Goal: Task Accomplishment & Management: Manage account settings

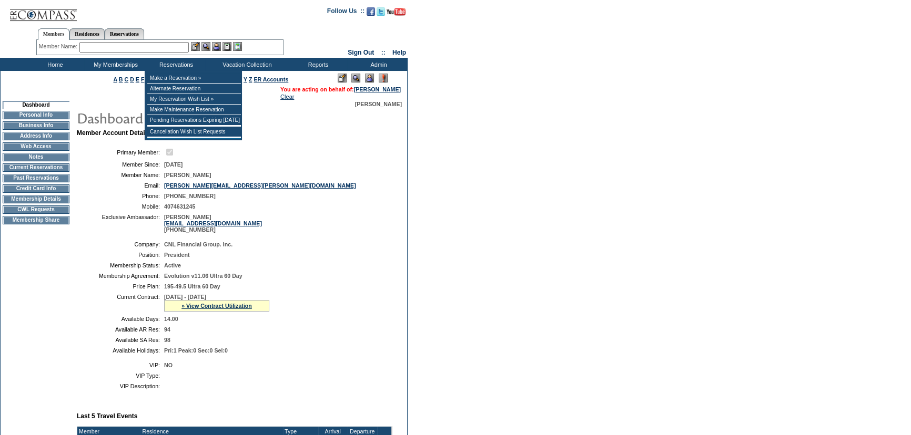
click at [176, 47] on input "text" at bounding box center [133, 47] width 109 height 11
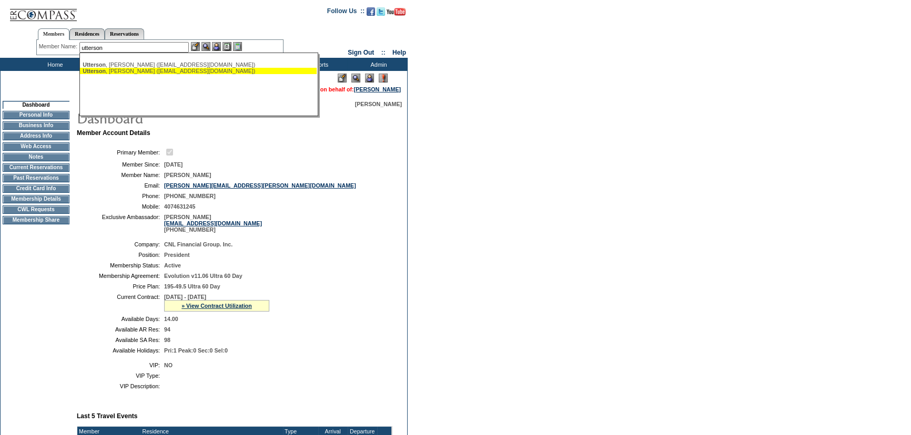
click at [150, 73] on div "[PERSON_NAME] ([PERSON_NAME][EMAIL_ADDRESS][DOMAIN_NAME])" at bounding box center [198, 71] width 231 height 6
type input "[PERSON_NAME] ([PERSON_NAME][EMAIL_ADDRESS][DOMAIN_NAME])"
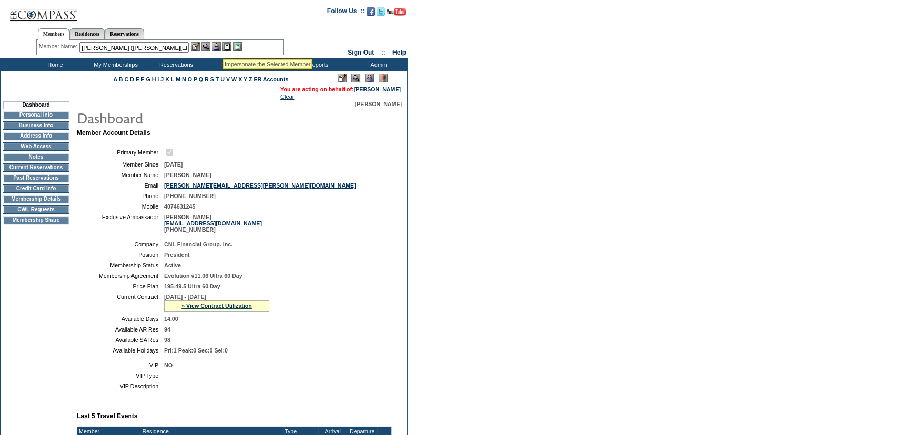
click at [221, 46] on img at bounding box center [216, 46] width 9 height 9
click at [207, 45] on img at bounding box center [205, 46] width 9 height 9
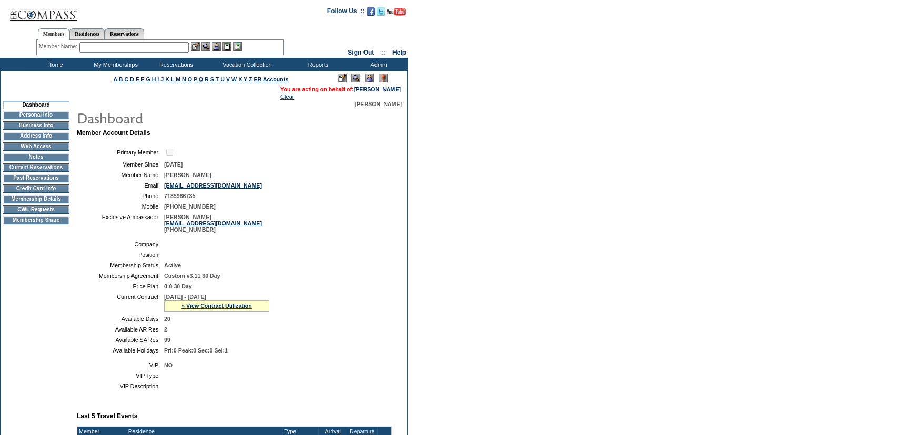
click at [50, 201] on td "Membership Details" at bounding box center [36, 199] width 67 height 8
click at [56, 213] on td "CWL Requests" at bounding box center [36, 210] width 67 height 8
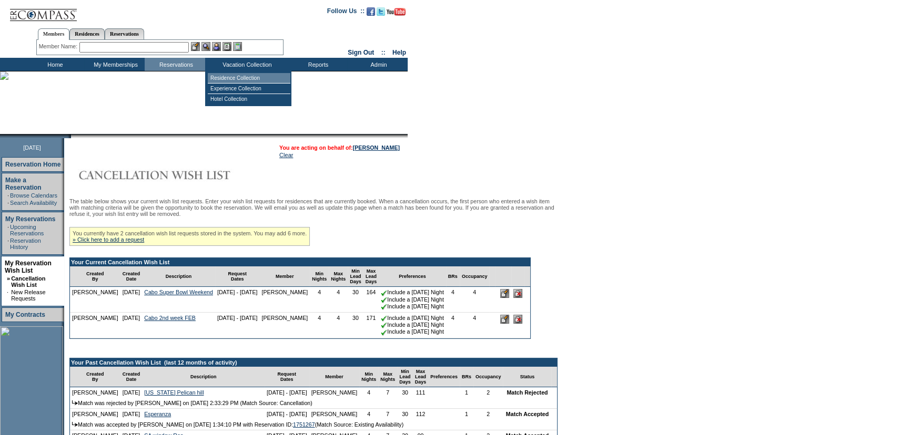
click at [252, 76] on td "Residence Collection" at bounding box center [249, 78] width 83 height 11
